Goal: Navigation & Orientation: Find specific page/section

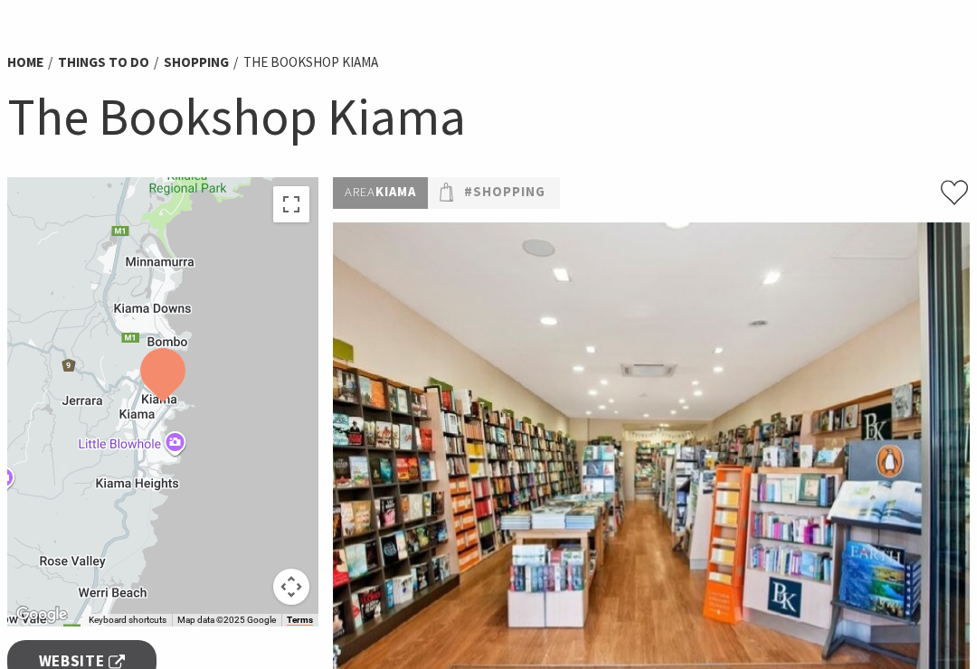
scroll to position [109, 0]
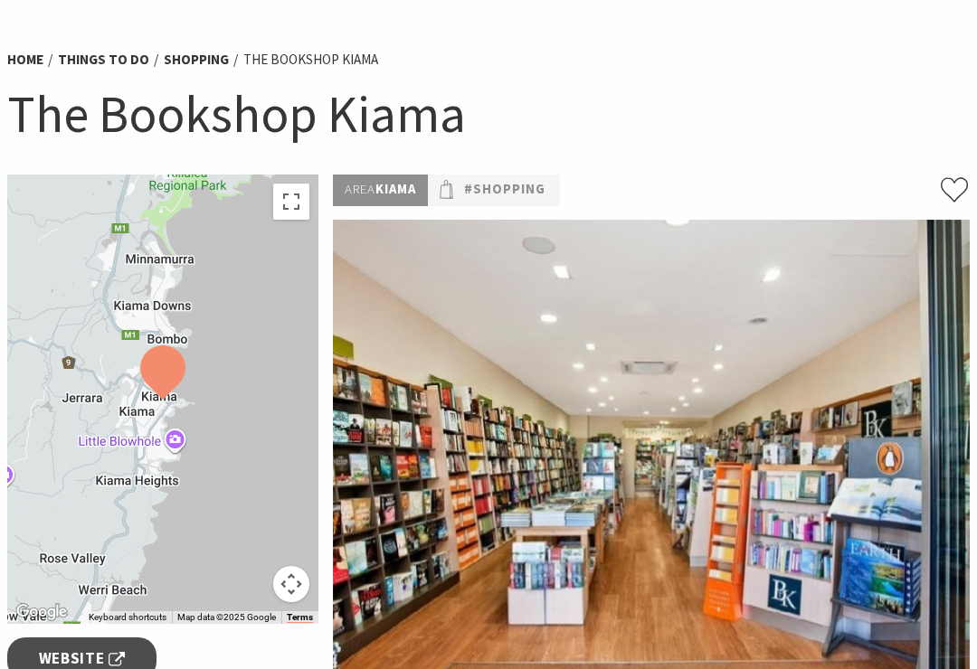
click at [540, 198] on link "#Shopping" at bounding box center [504, 190] width 81 height 22
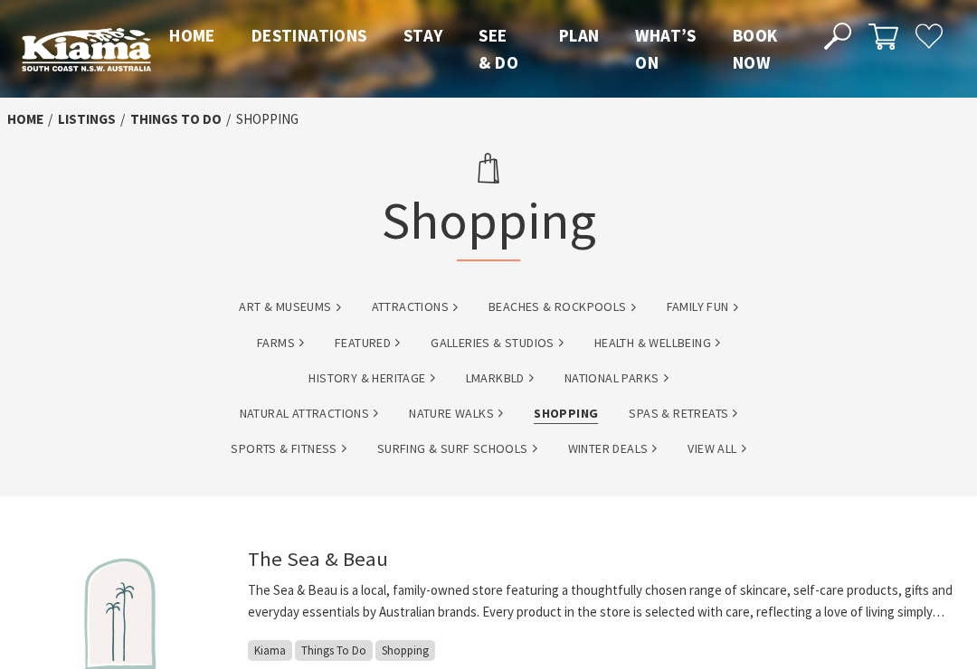
click at [534, 339] on link "Galleries & Studios" at bounding box center [497, 343] width 133 height 21
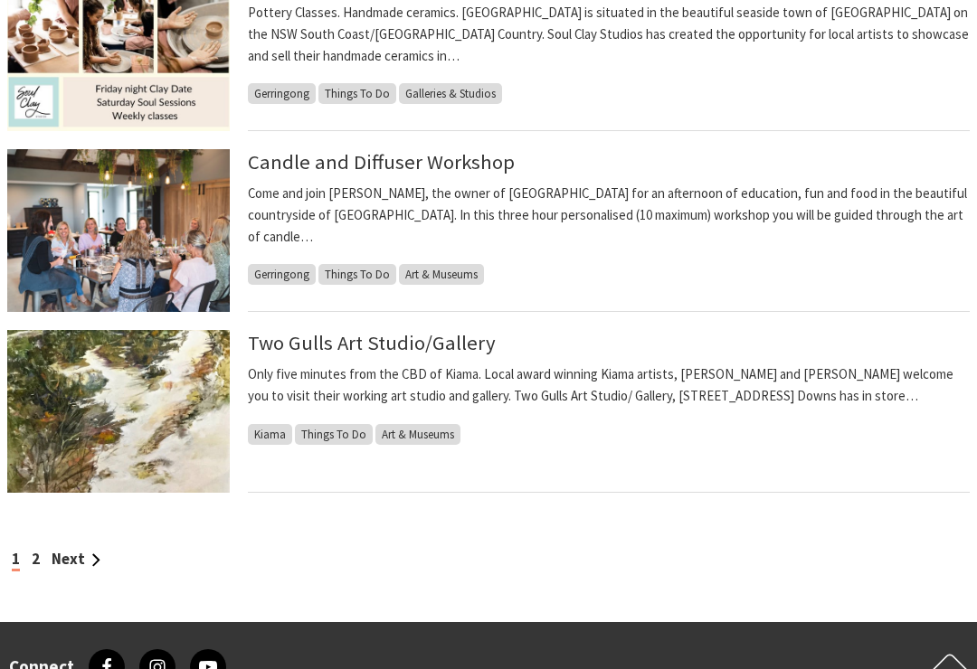
scroll to position [1483, 0]
click at [86, 558] on link "Next" at bounding box center [76, 559] width 49 height 20
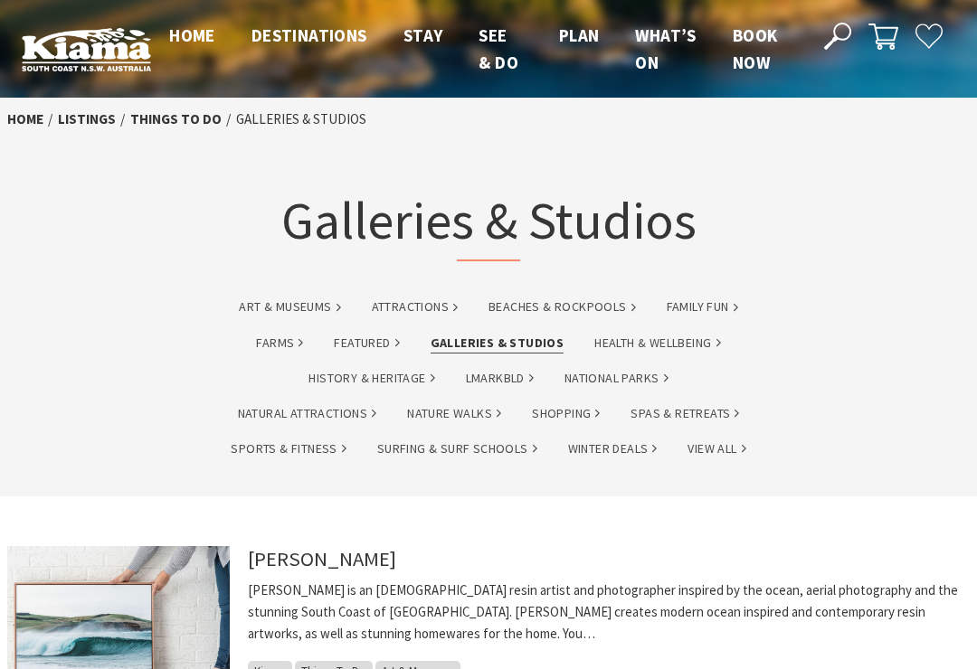
click at [569, 409] on link "Shopping" at bounding box center [566, 413] width 68 height 21
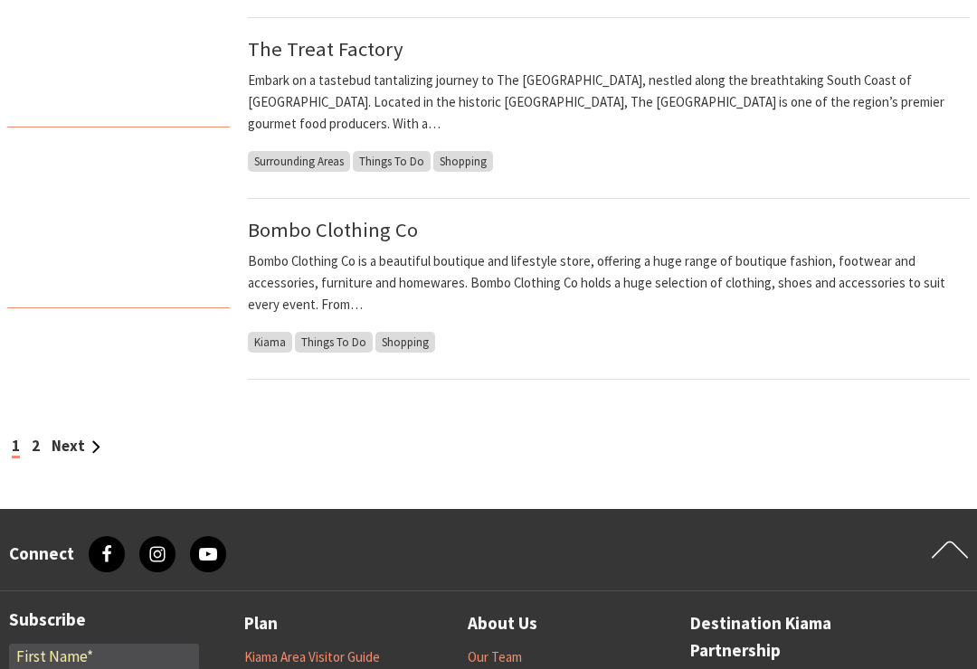
scroll to position [1597, 0]
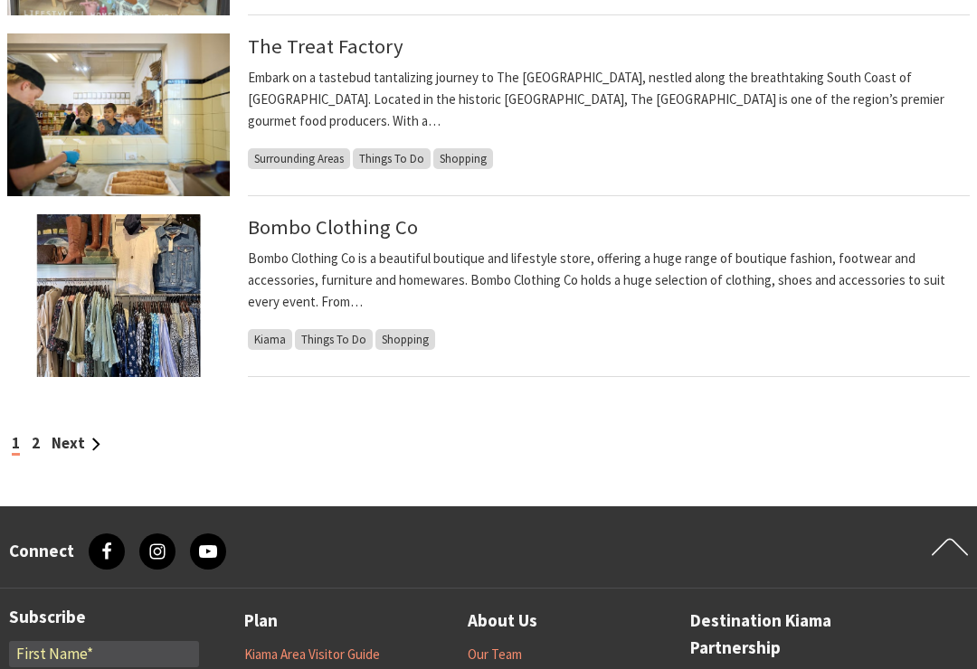
click at [78, 444] on link "Next" at bounding box center [76, 444] width 49 height 20
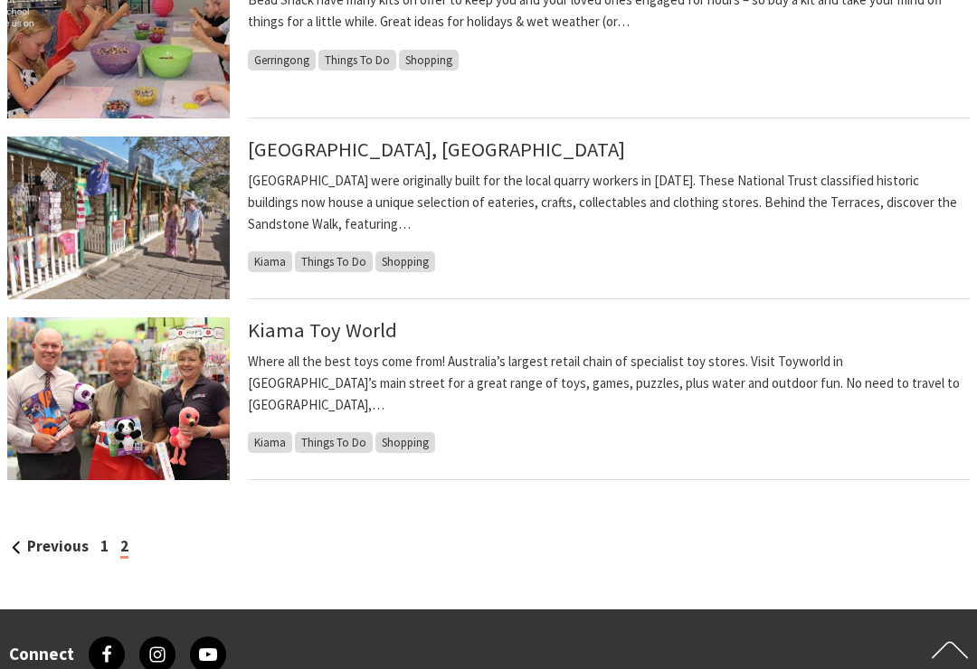
scroll to position [1494, 0]
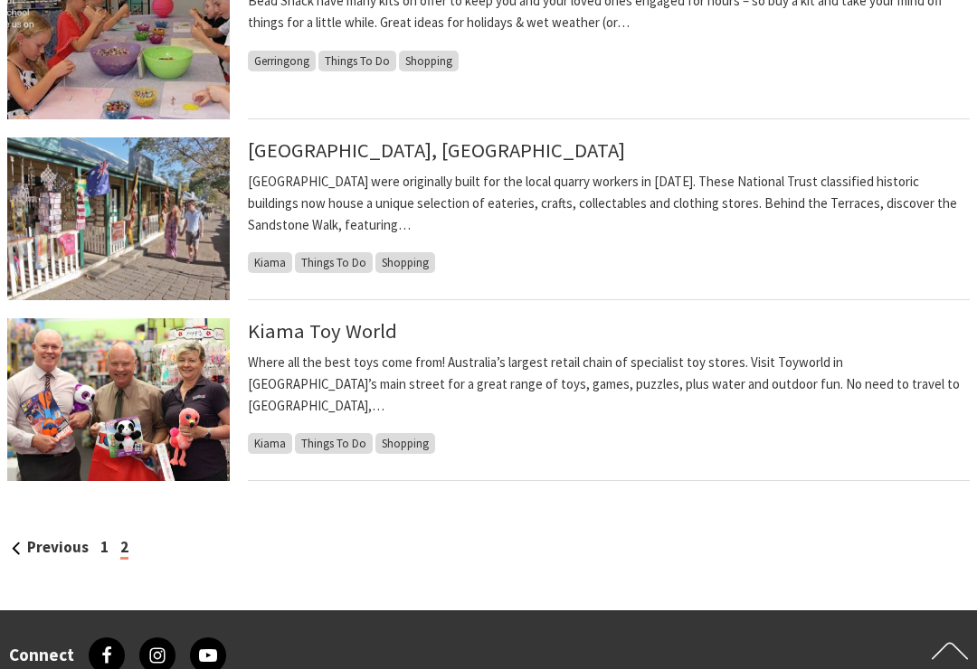
click at [61, 387] on img at bounding box center [118, 399] width 223 height 163
